Goal: Transaction & Acquisition: Purchase product/service

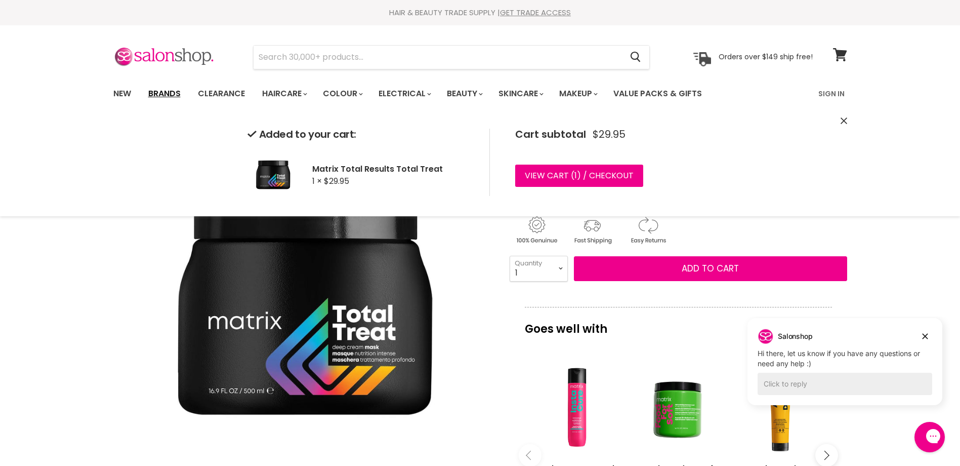
click at [169, 92] on link "Brands" at bounding box center [165, 93] width 48 height 21
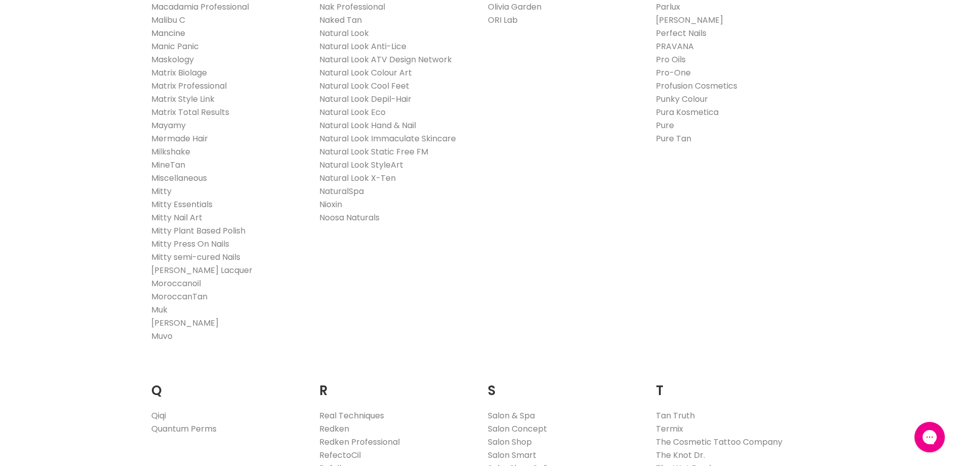
click at [178, 34] on link "Mancine" at bounding box center [168, 33] width 34 height 12
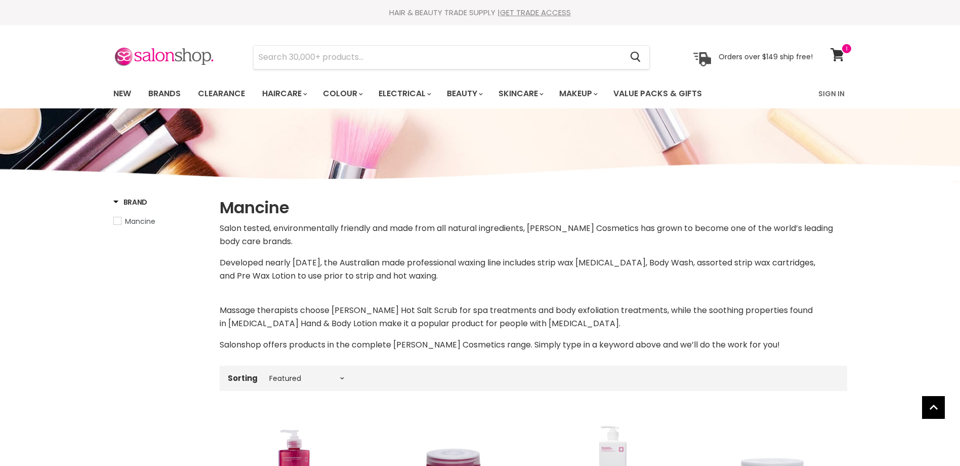
select select "manual"
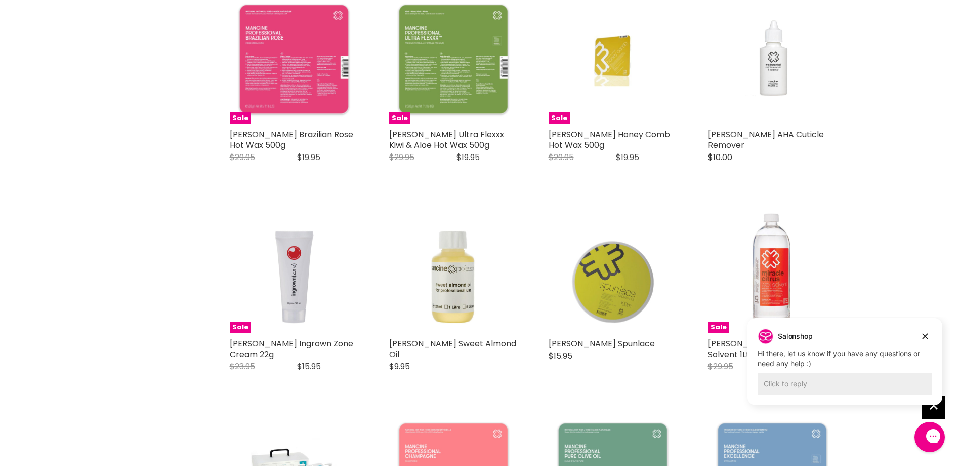
scroll to position [2429, 0]
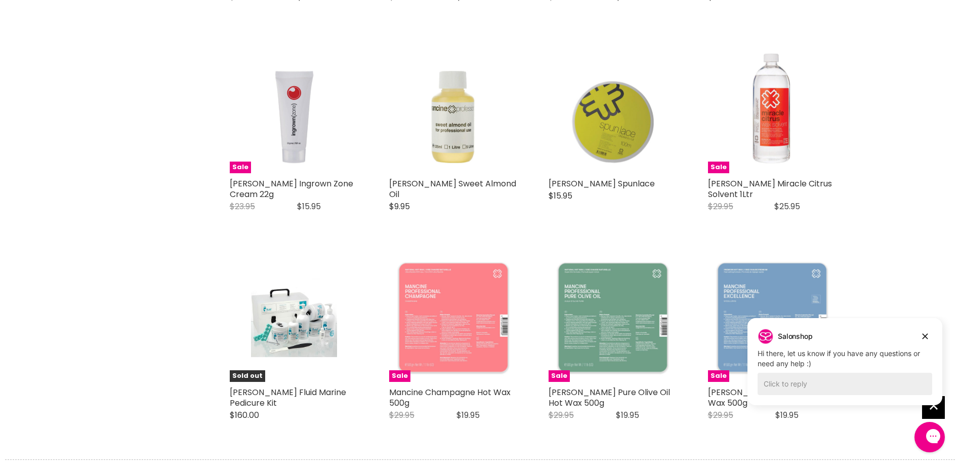
scroll to position [2530, 0]
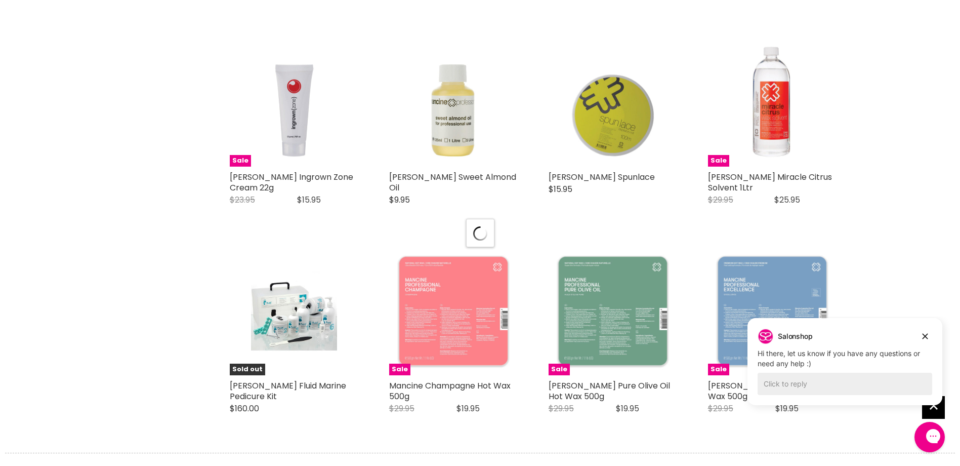
select select "manual"
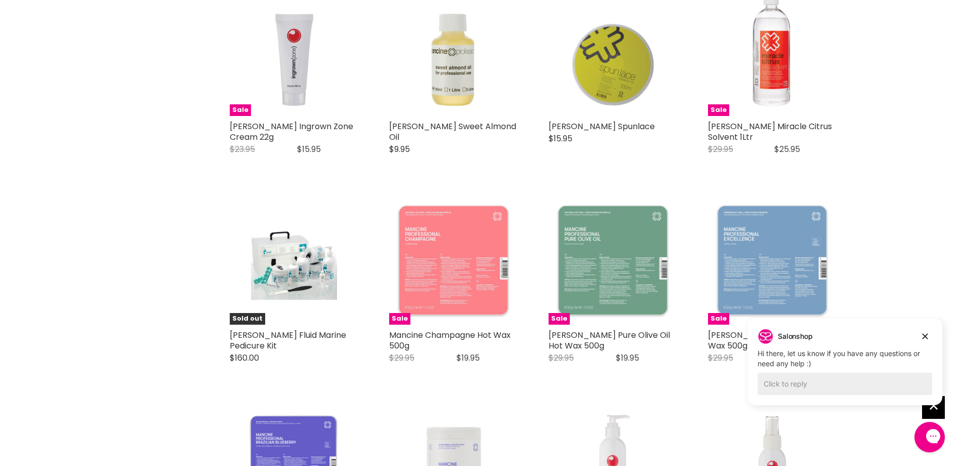
scroll to position [2733, 0]
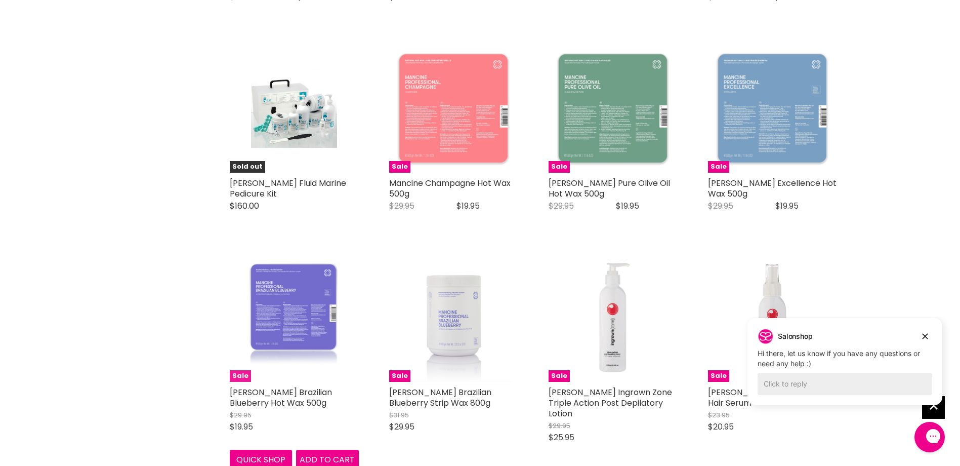
click at [274, 259] on img "Main content" at bounding box center [293, 317] width 95 height 129
click at [278, 256] on img "Main content" at bounding box center [293, 317] width 95 height 129
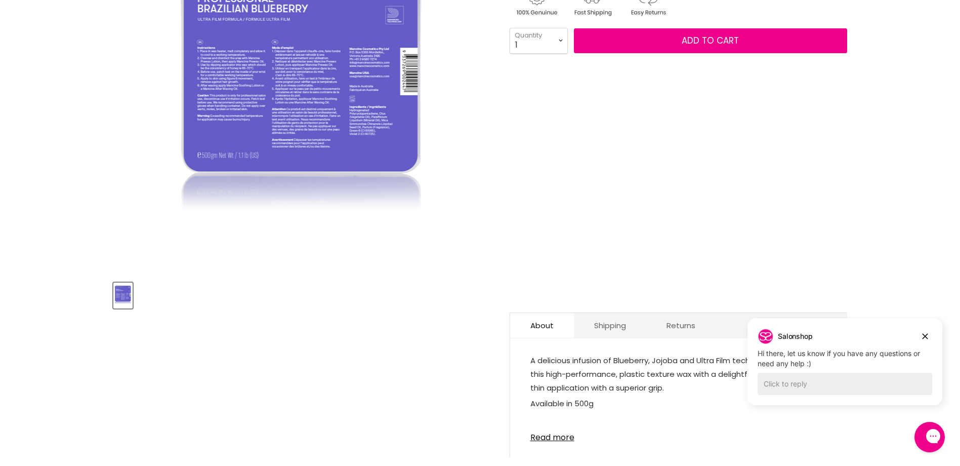
scroll to position [354, 0]
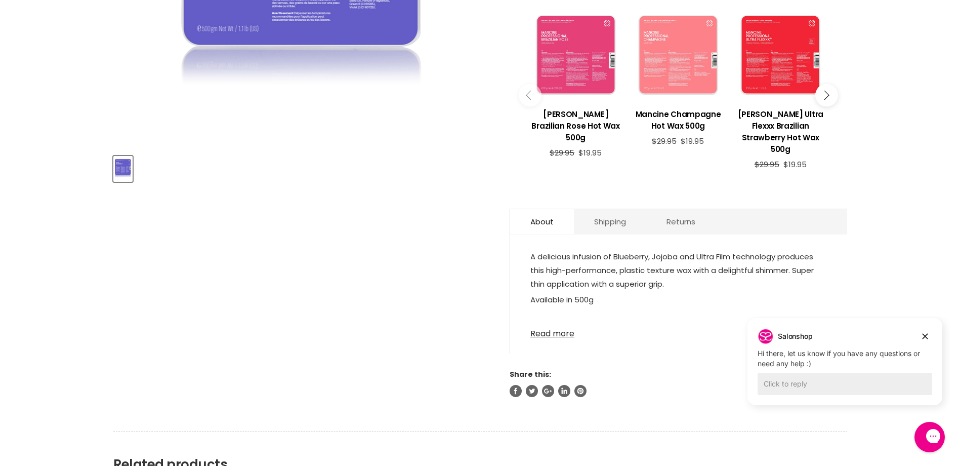
click at [542, 323] on link "Read more" at bounding box center [678, 330] width 297 height 15
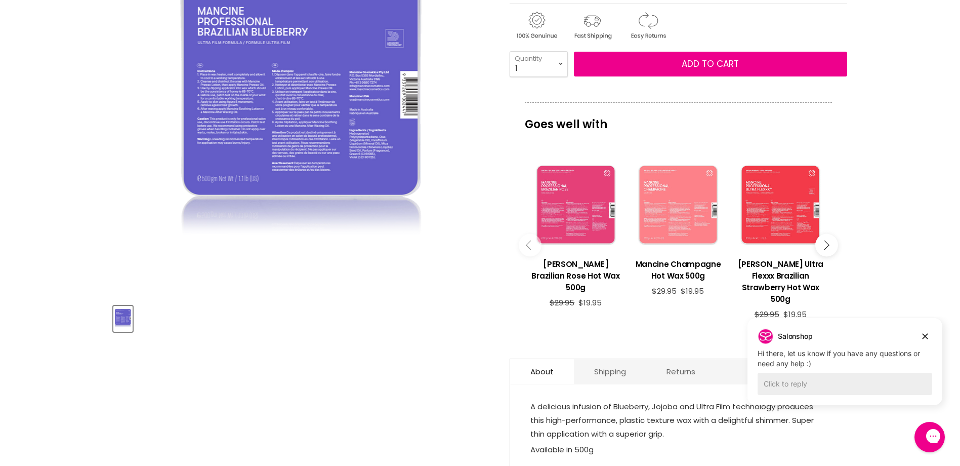
scroll to position [101, 0]
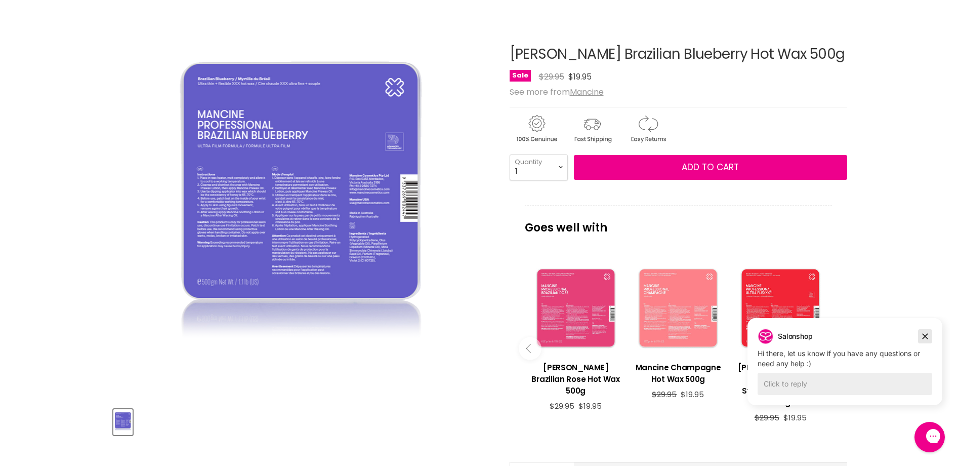
click at [925, 336] on icon "Dismiss campaign" at bounding box center [925, 336] width 6 height 6
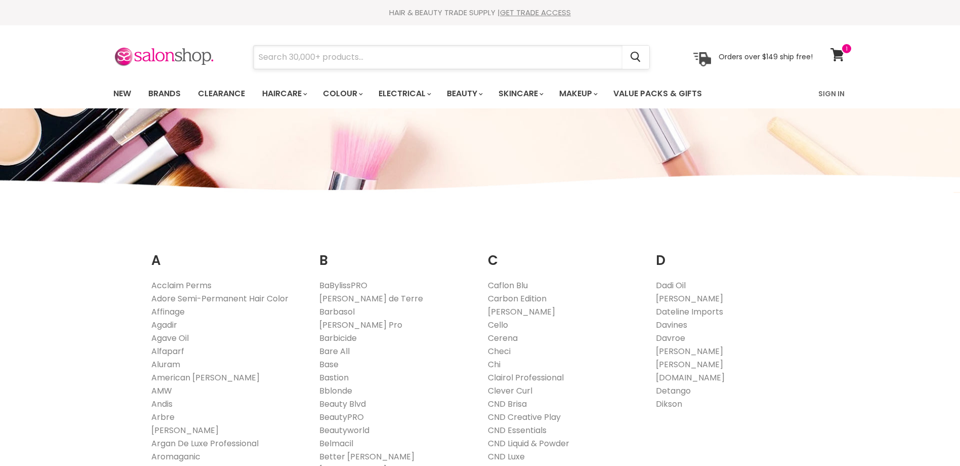
click at [317, 59] on input "Search" at bounding box center [438, 57] width 369 height 23
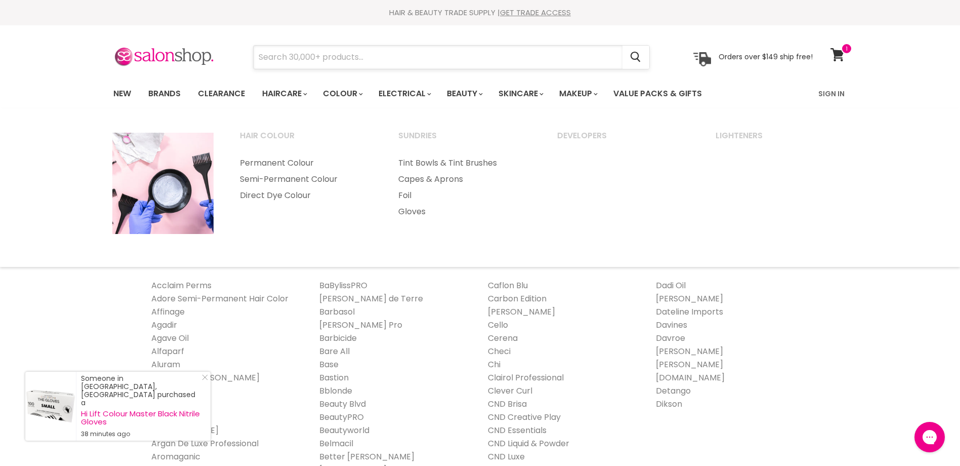
click at [366, 58] on input "Search" at bounding box center [438, 57] width 369 height 23
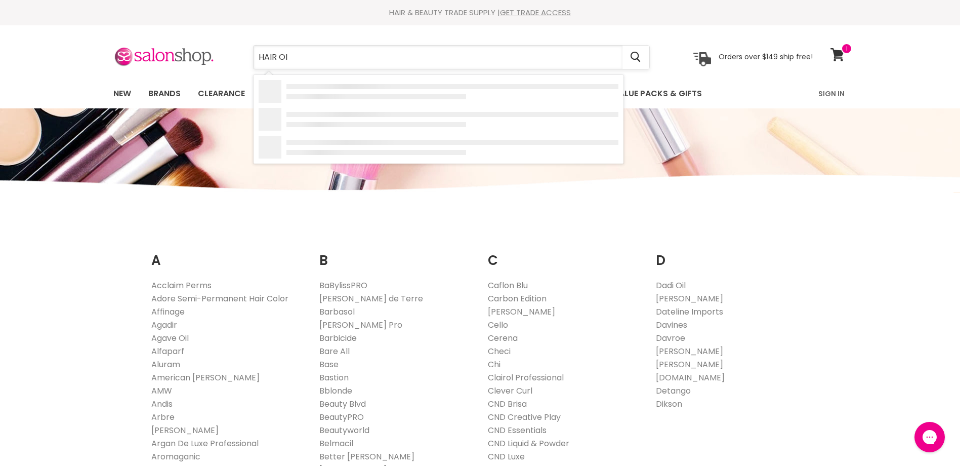
type input "HAIR OIL"
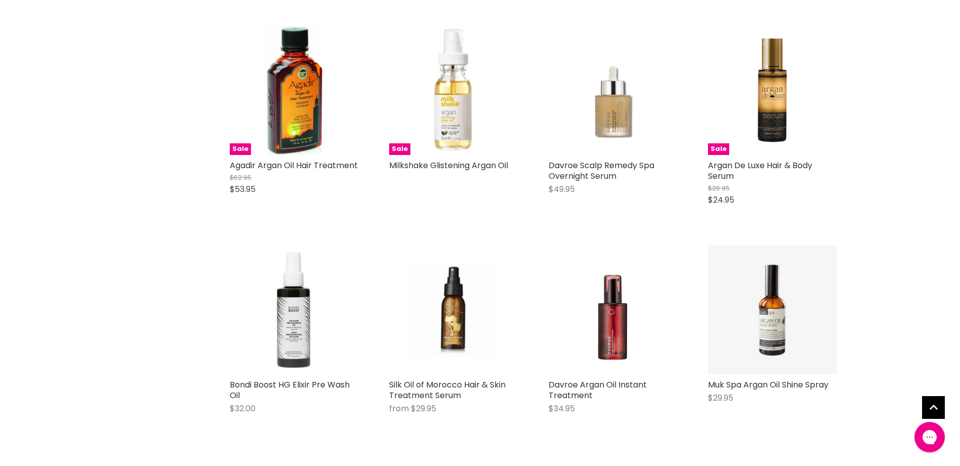
scroll to position [860, 0]
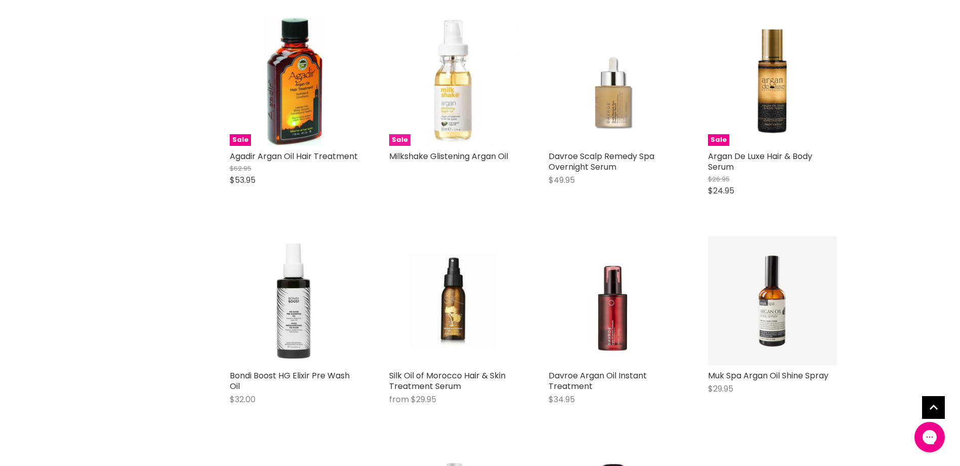
click at [449, 127] on img "Main content" at bounding box center [453, 81] width 129 height 129
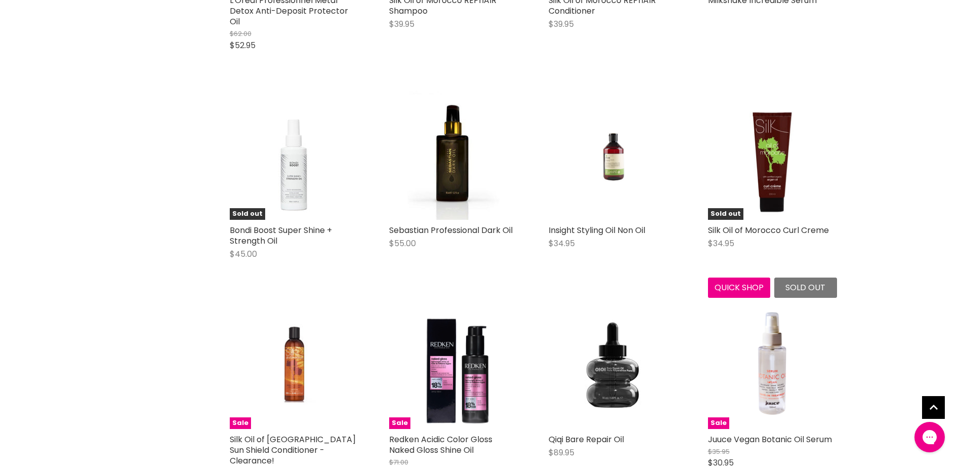
scroll to position [3540, 0]
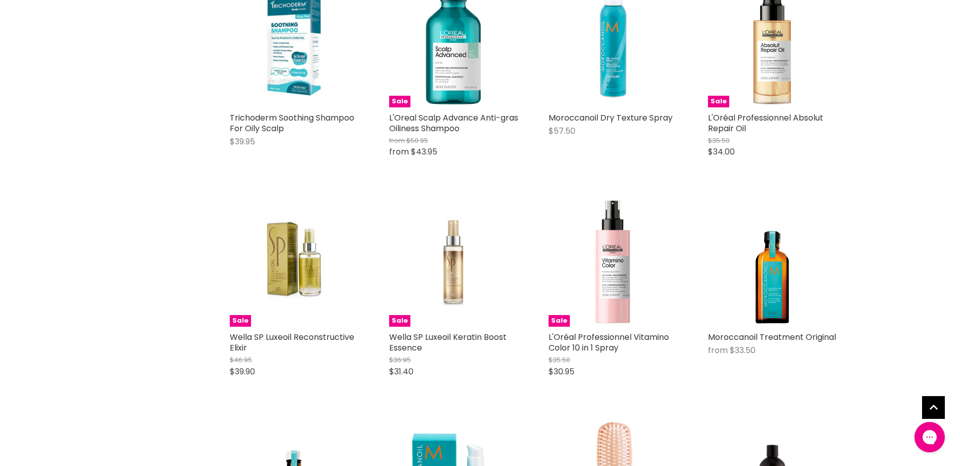
scroll to position [4451, 0]
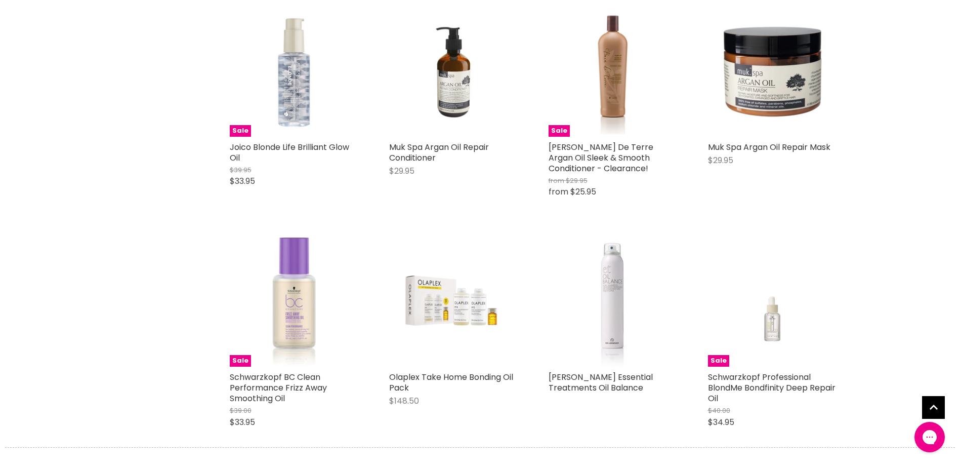
scroll to position [6373, 0]
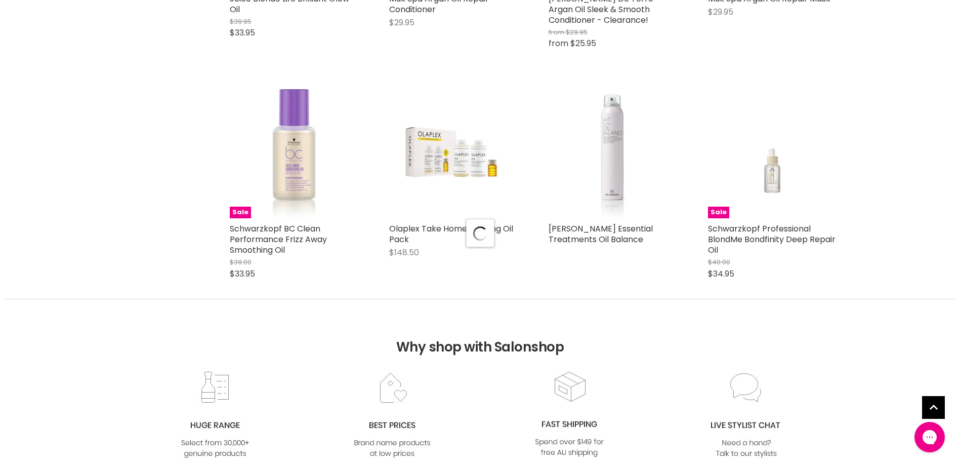
scroll to position [6525, 0]
